Goal: Information Seeking & Learning: Learn about a topic

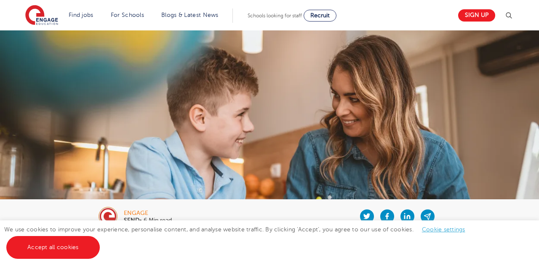
scroll to position [27, 0]
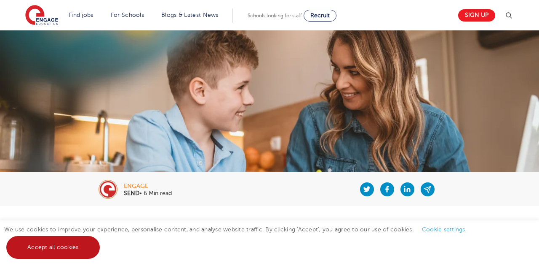
click at [81, 242] on link "Accept all cookies" at bounding box center [53, 247] width 94 height 23
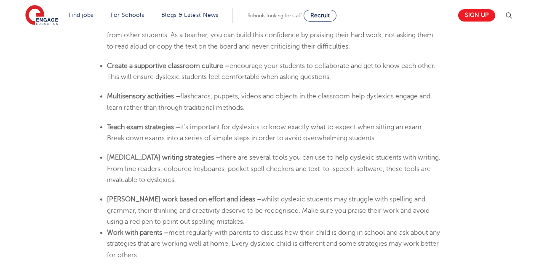
scroll to position [1572, 0]
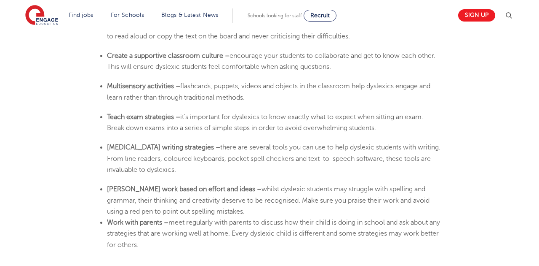
scroll to position [1582, 0]
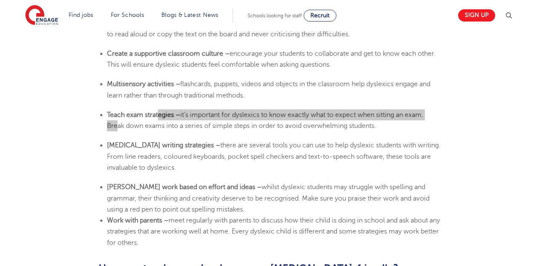
drag, startPoint x: 160, startPoint y: 118, endPoint x: 114, endPoint y: 125, distance: 46.8
click at [114, 125] on li "Teach exam strategies – it’s important for dyslexics to know exactly what to ex…" at bounding box center [274, 120] width 334 height 22
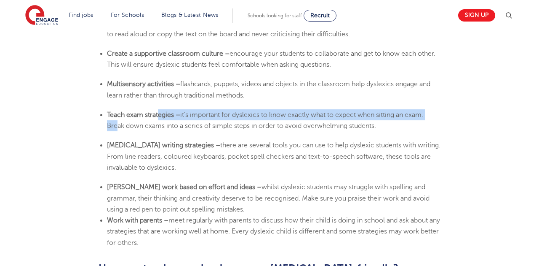
click at [114, 125] on span "it’s important for dyslexics to know exactly what to expect when sitting an exa…" at bounding box center [265, 120] width 317 height 19
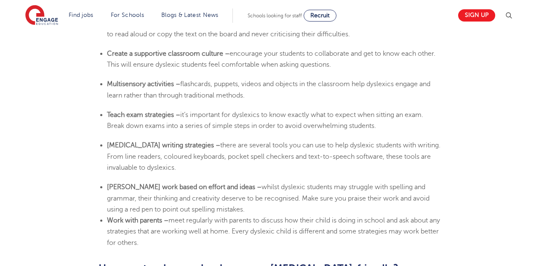
click at [338, 61] on span "encourage your students to collaborate and get to know each other. This will en…" at bounding box center [271, 59] width 329 height 19
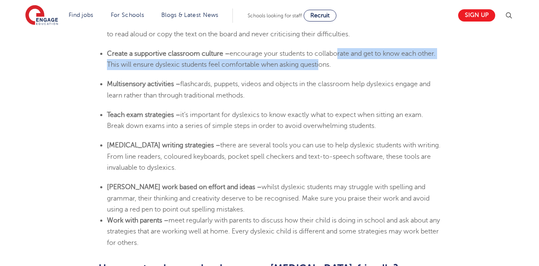
click at [336, 59] on li "Create a supportive classroom culture – encourage your students to collaborate …" at bounding box center [274, 59] width 334 height 22
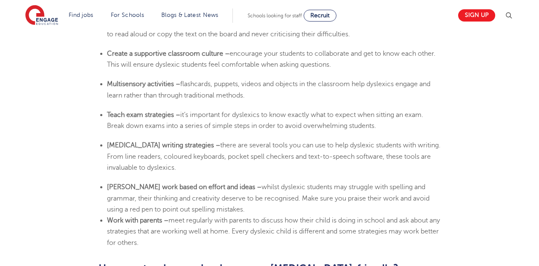
click at [355, 66] on li "Create a supportive classroom culture – encourage your students to collaborate …" at bounding box center [274, 59] width 334 height 22
